Goal: Find specific page/section: Find specific page/section

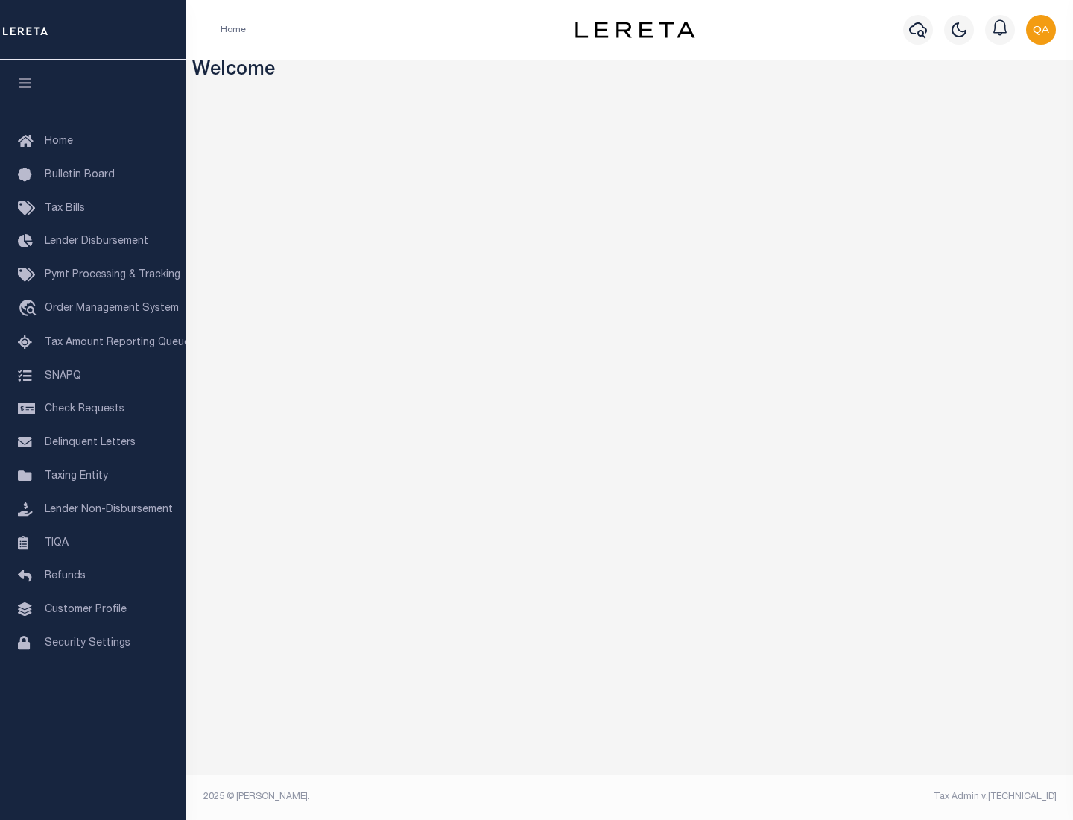
click at [93, 543] on link "TIQA" at bounding box center [93, 544] width 186 height 34
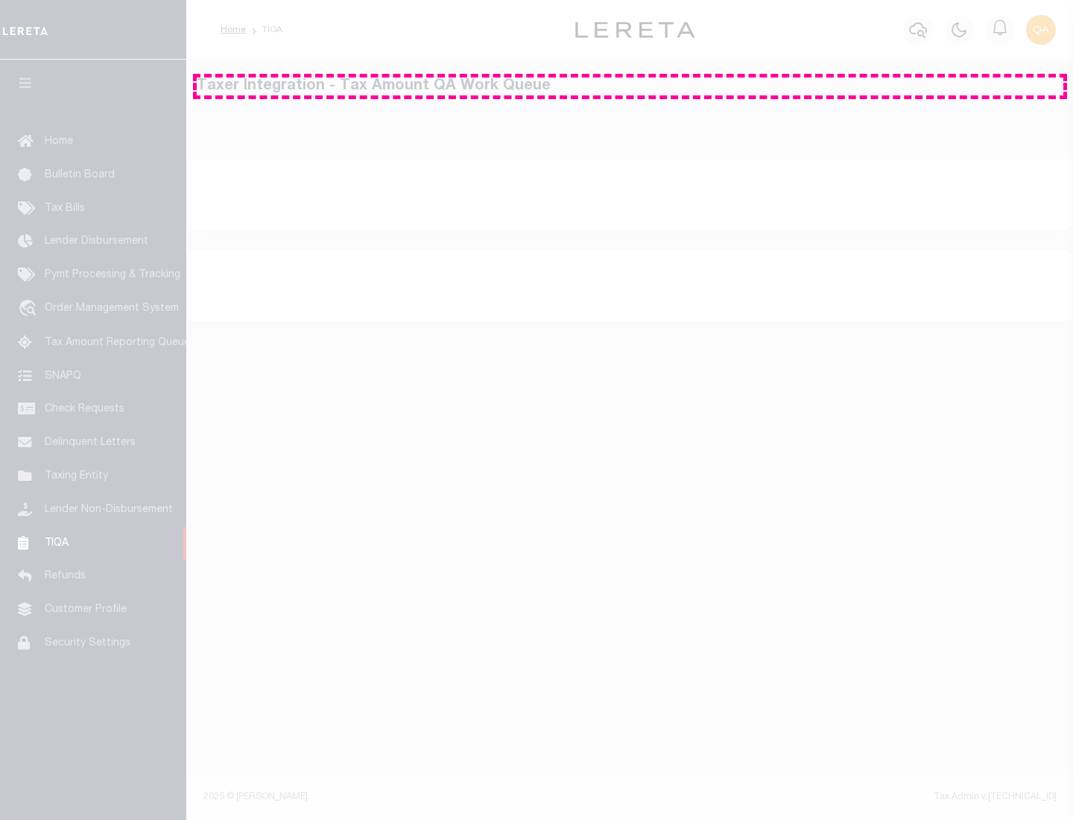
select select "200"
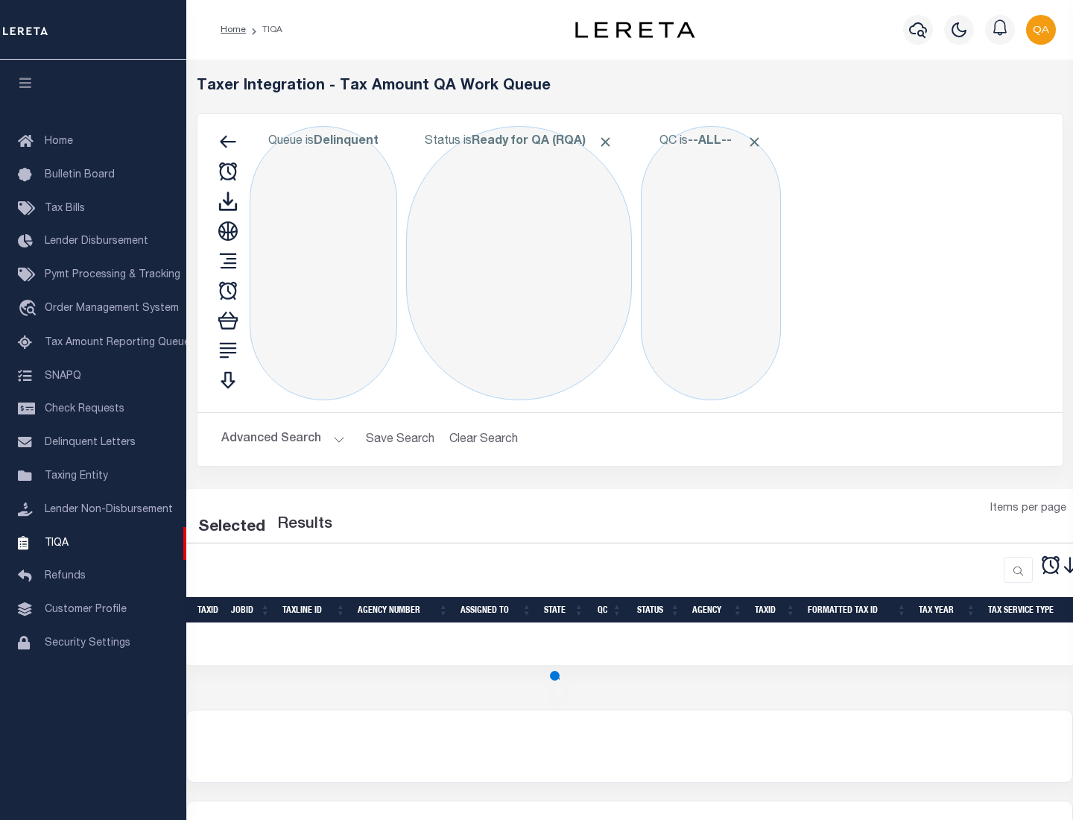
select select "200"
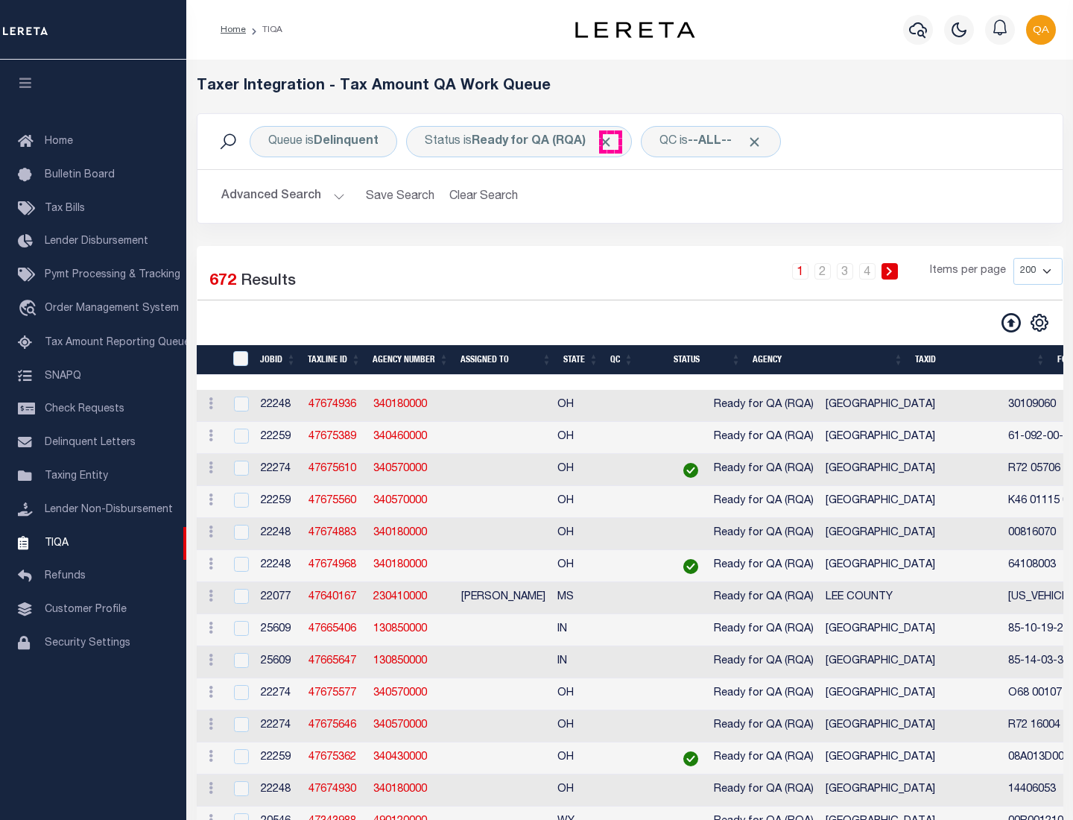
click at [610, 142] on span "Click to Remove" at bounding box center [606, 142] width 16 height 16
